Goal: Task Accomplishment & Management: Manage account settings

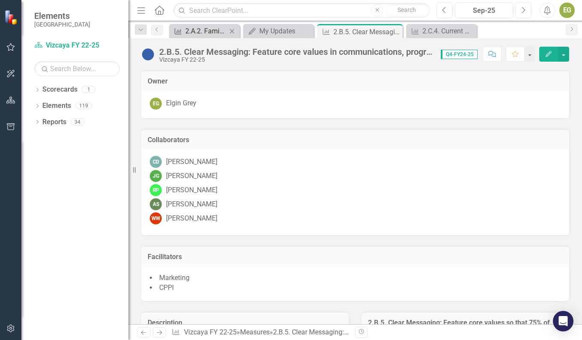
click at [200, 32] on div "2.A.2. Families: Better serve families with children through new programmatic a…" at bounding box center [205, 31] width 41 height 11
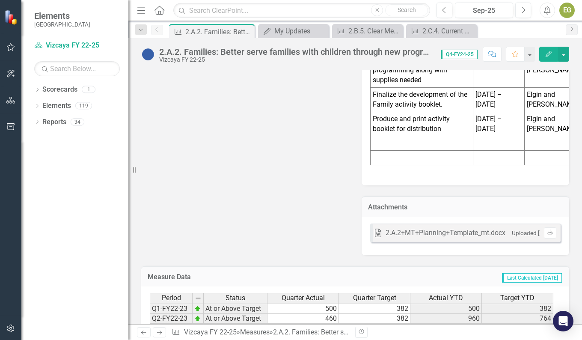
scroll to position [1317, 0]
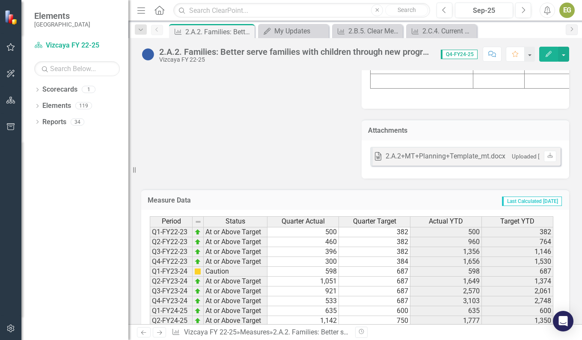
click at [318, 335] on td at bounding box center [302, 340] width 71 height 10
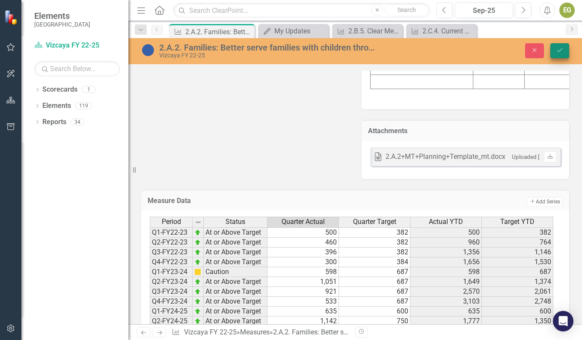
type textarea "341"
click at [561, 50] on icon "Save" at bounding box center [559, 50] width 8 height 6
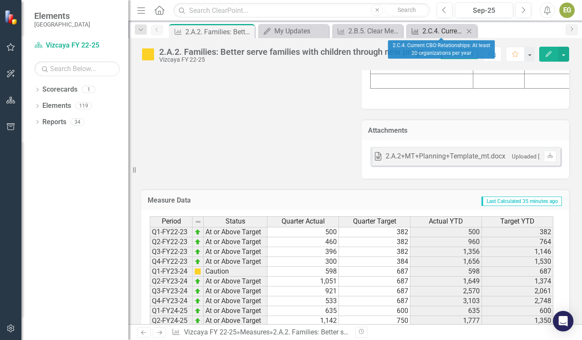
click at [437, 32] on div "2.C.4. Current CBO Relationships: At least 20 organizations per year" at bounding box center [442, 31] width 41 height 11
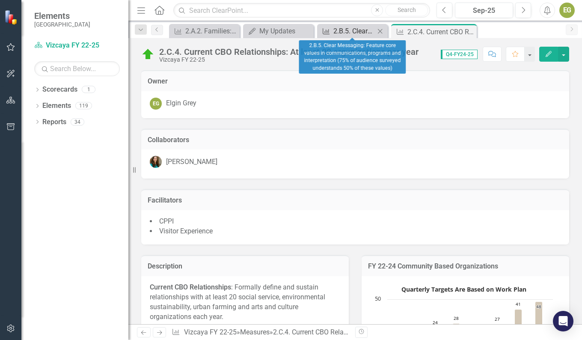
click at [334, 27] on div "2.B.5. Clear Messaging: Feature core values in communications, programs and int…" at bounding box center [353, 31] width 41 height 11
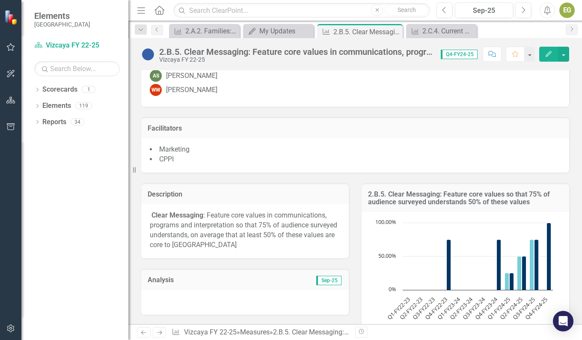
scroll to position [171, 0]
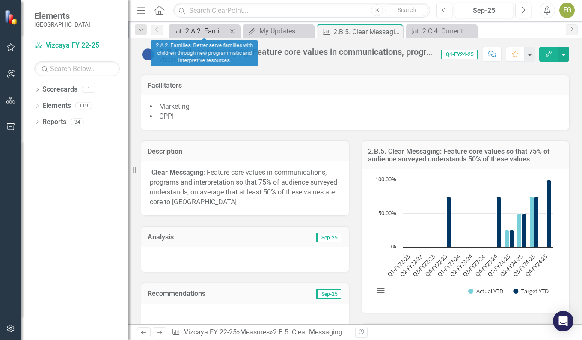
click at [202, 32] on div "2.A.2. Families: Better serve families with children through new programmatic a…" at bounding box center [205, 31] width 41 height 11
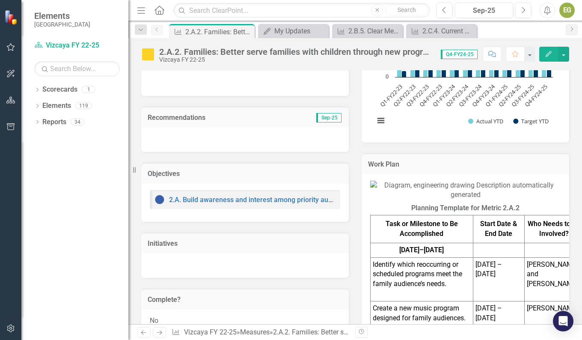
scroll to position [257, 0]
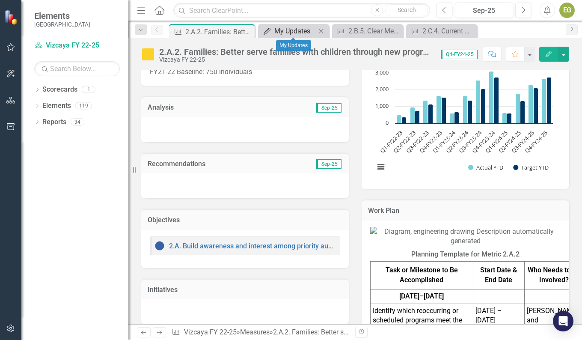
click at [281, 33] on div "My Updates" at bounding box center [294, 31] width 41 height 11
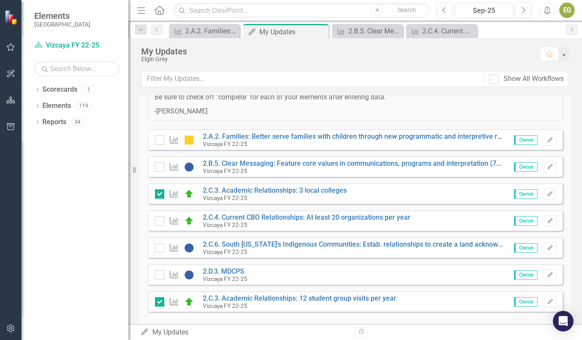
scroll to position [84, 0]
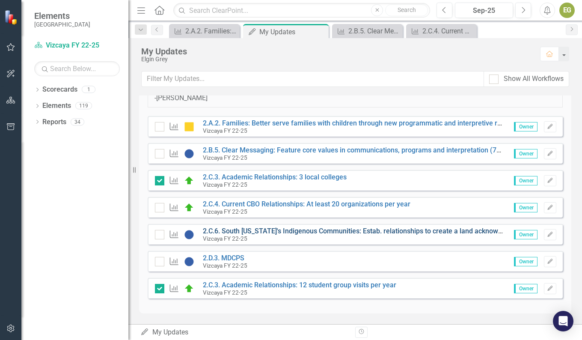
click at [237, 232] on link "2.C.6. South [US_STATE]'s Indigenous Communities: Estab. relationships to creat…" at bounding box center [412, 231] width 418 height 8
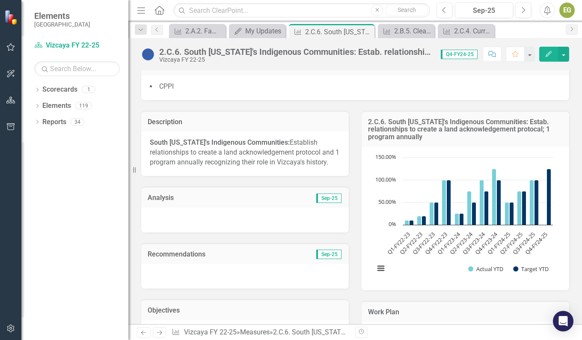
scroll to position [139, 0]
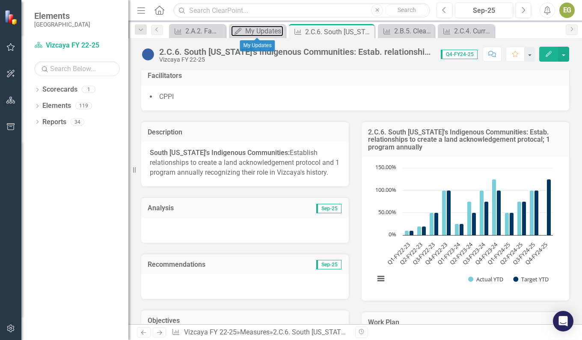
drag, startPoint x: 260, startPoint y: 26, endPoint x: 342, endPoint y: 257, distance: 245.2
click at [260, 26] on div "My Updates" at bounding box center [264, 31] width 38 height 11
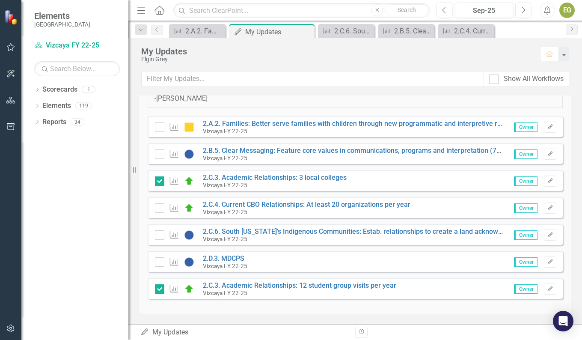
scroll to position [84, 0]
click at [227, 255] on link "2.D.3. MDCPS" at bounding box center [223, 258] width 41 height 8
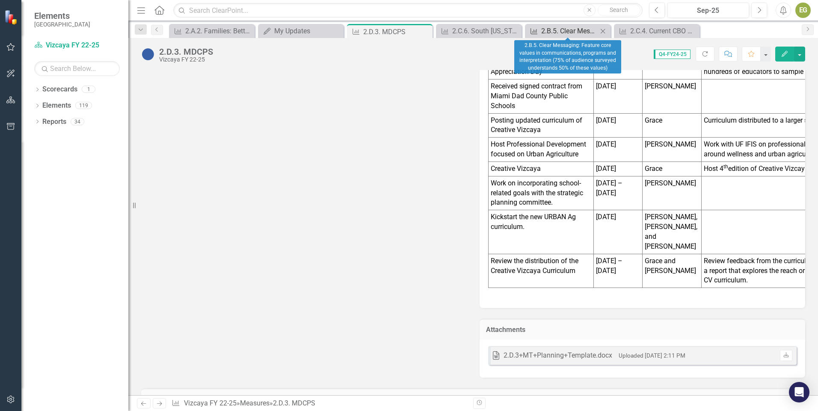
click at [578, 32] on div "2.B.5. Clear Messaging: Feature core values in communications, programs and int…" at bounding box center [569, 31] width 56 height 11
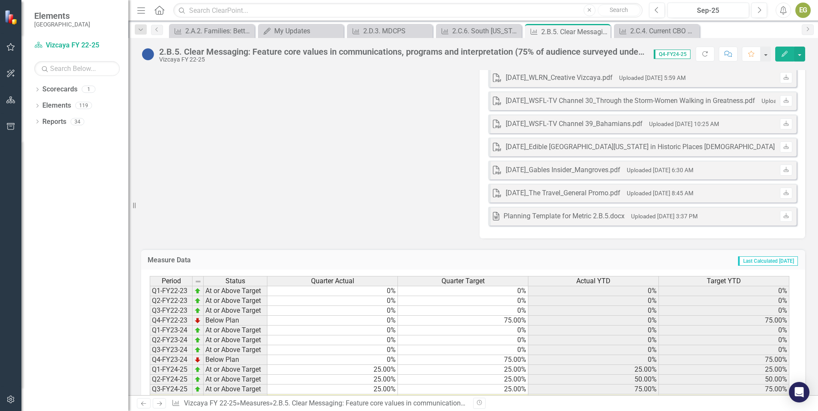
scroll to position [1887, 0]
click at [387, 339] on td at bounding box center [332, 398] width 130 height 10
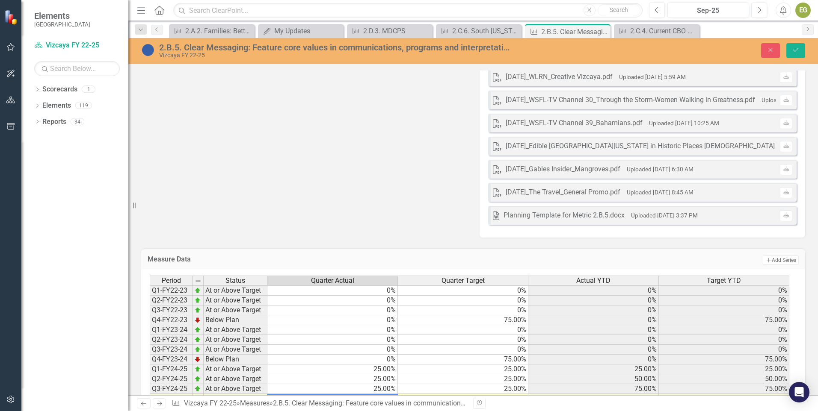
type textarea "25"
click at [581, 50] on icon "Save" at bounding box center [795, 50] width 8 height 6
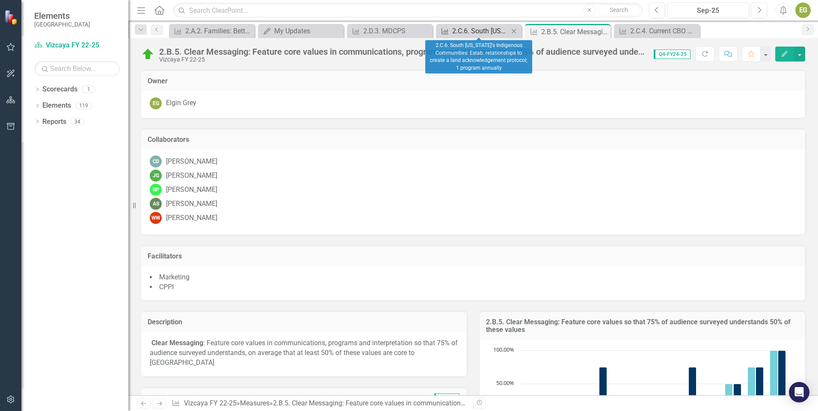
click at [463, 30] on div "2.C.6. South [US_STATE]'s Indigenous Communities: Estab. relationships to creat…" at bounding box center [480, 31] width 56 height 11
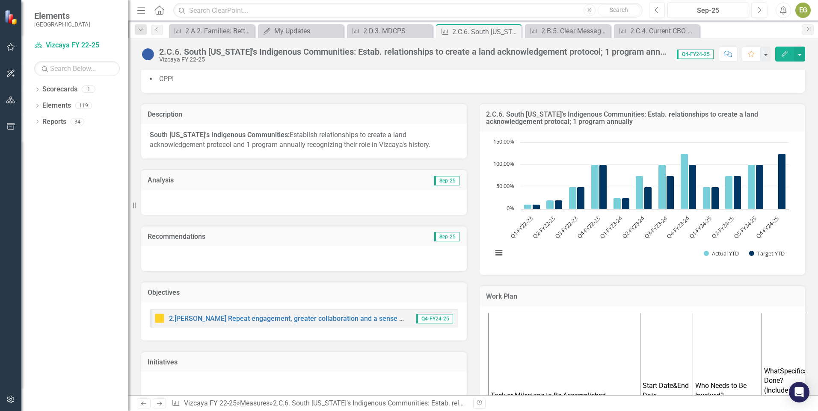
scroll to position [147, 0]
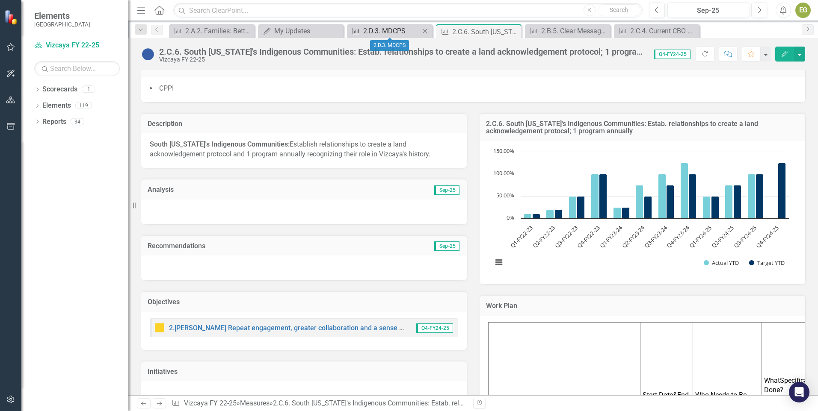
click at [386, 30] on div "2.D.3. MDCPS" at bounding box center [391, 31] width 56 height 11
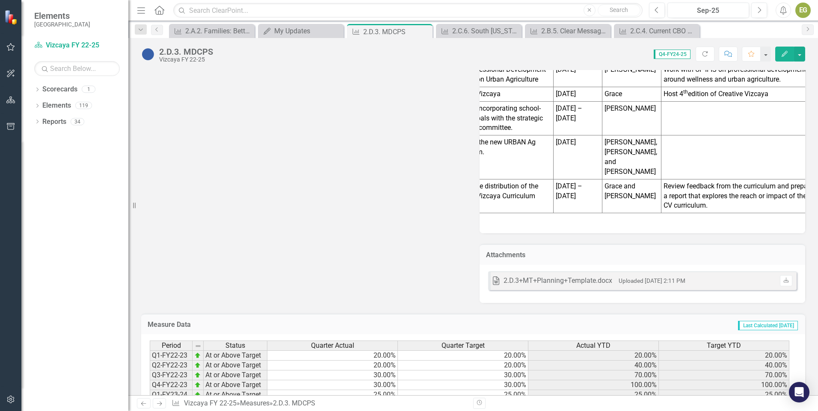
scroll to position [0, 56]
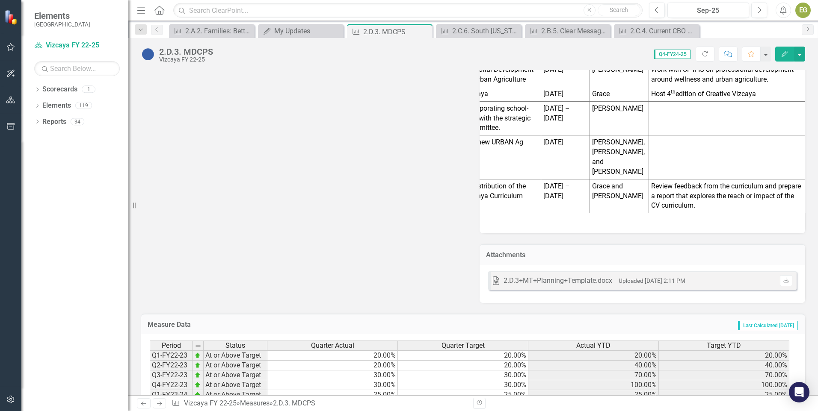
click at [581, 182] on p "Review feedback from the curriculum and prepare a report that explores the reac…" at bounding box center [726, 197] width 151 height 30
drag, startPoint x: 645, startPoint y: 127, endPoint x: 676, endPoint y: 138, distance: 33.7
click at [581, 179] on td "Review feedback from the curriculum and prepare a report that explores the reac…" at bounding box center [726, 196] width 156 height 34
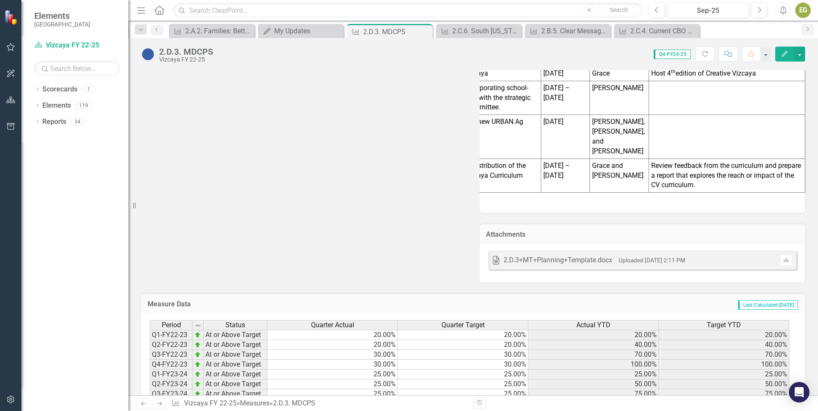
scroll to position [1447, 0]
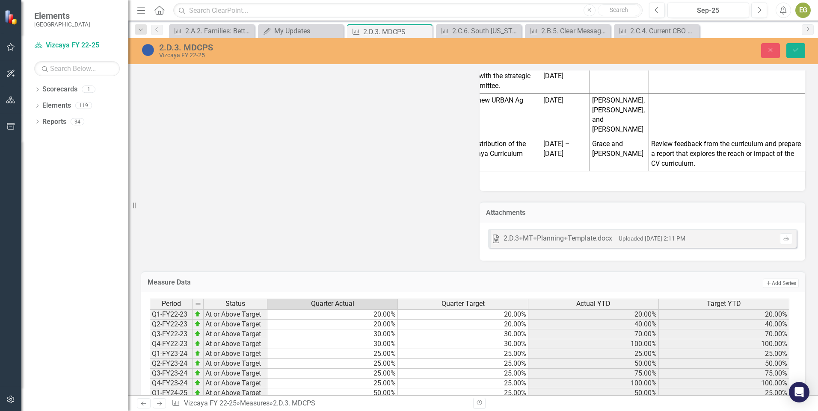
type textarea "0"
click at [581, 50] on icon "Save" at bounding box center [795, 50] width 8 height 6
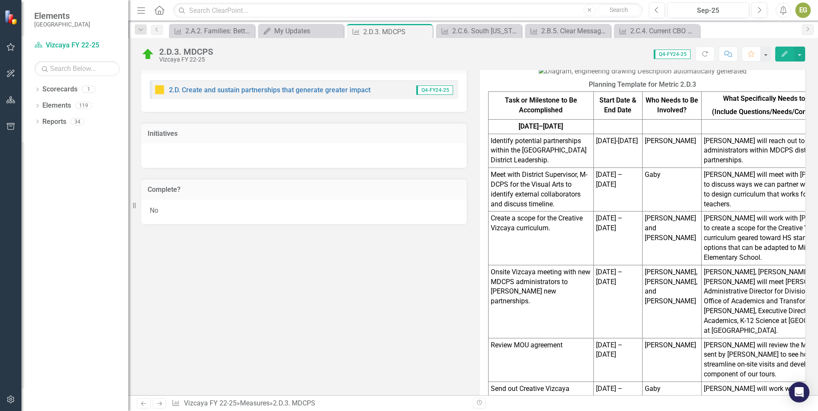
scroll to position [470, 0]
